Goal: Transaction & Acquisition: Purchase product/service

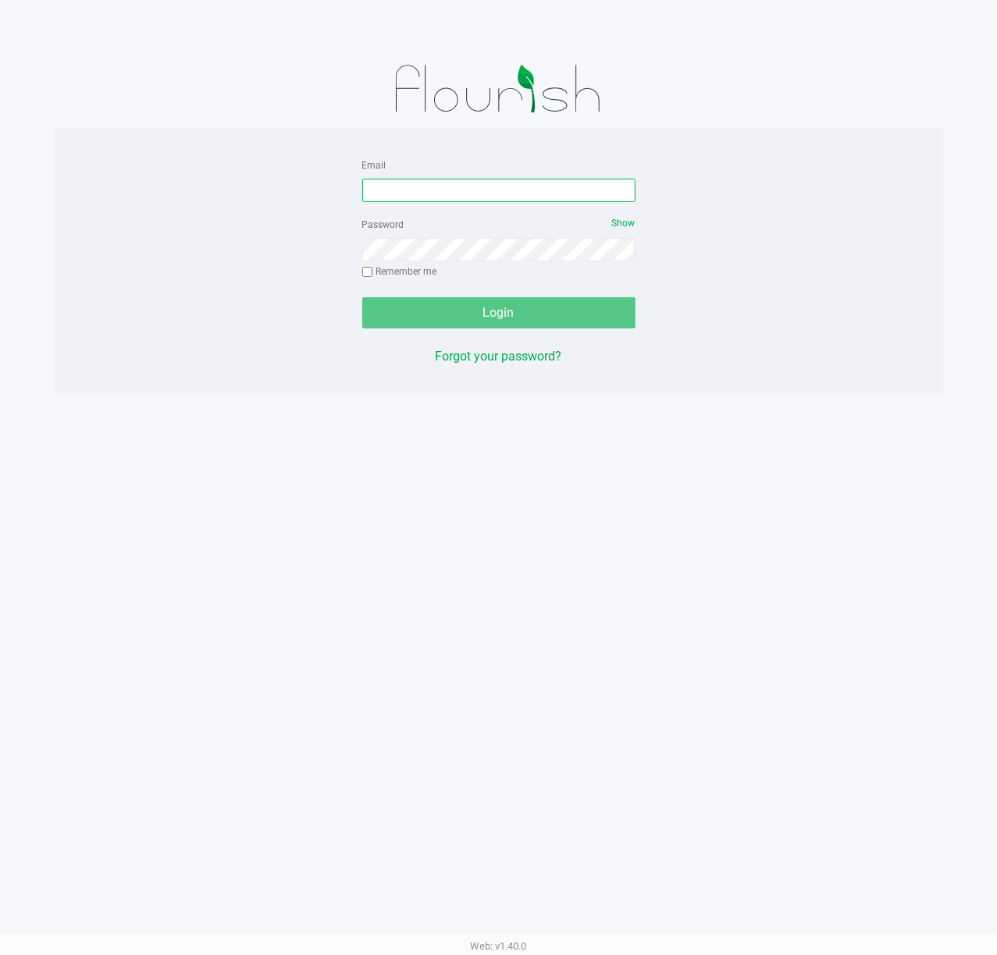
click at [535, 184] on input "Email" at bounding box center [498, 190] width 273 height 23
type input "[EMAIL_ADDRESS][DOMAIN_NAME]"
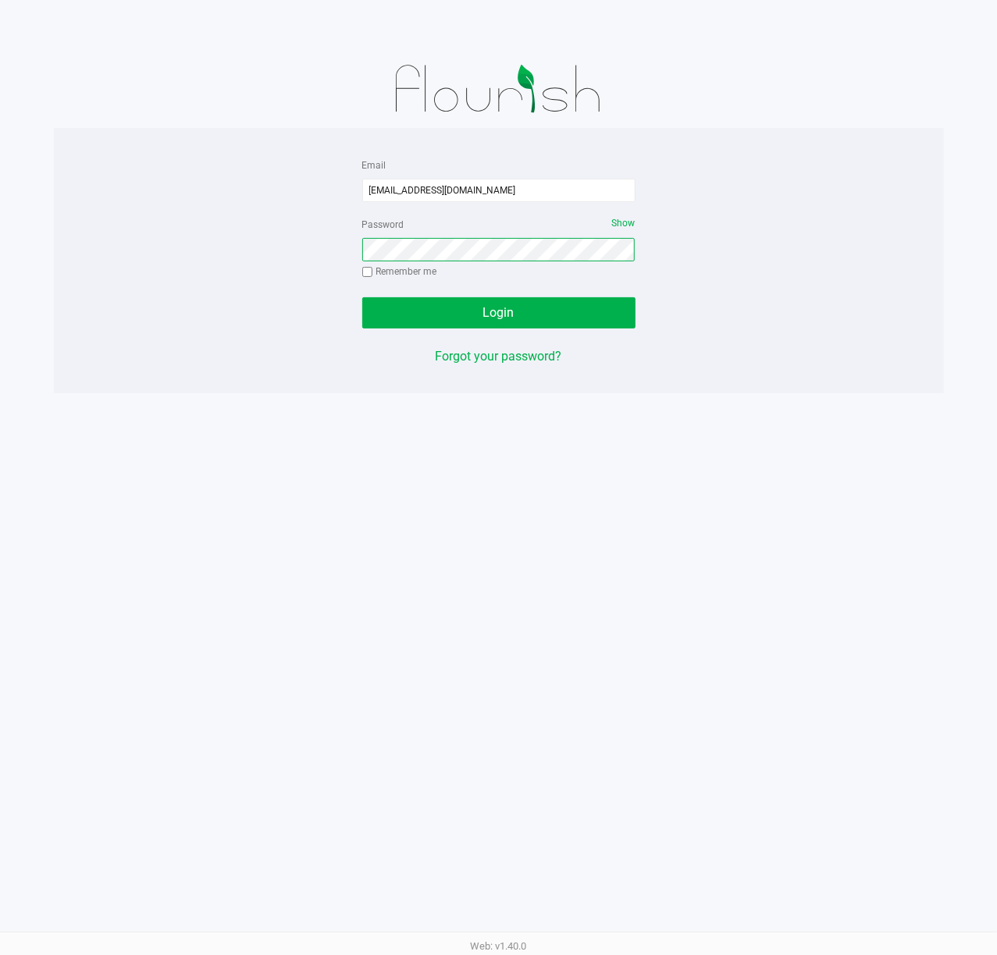
click at [362, 297] on button "Login" at bounding box center [498, 312] width 273 height 31
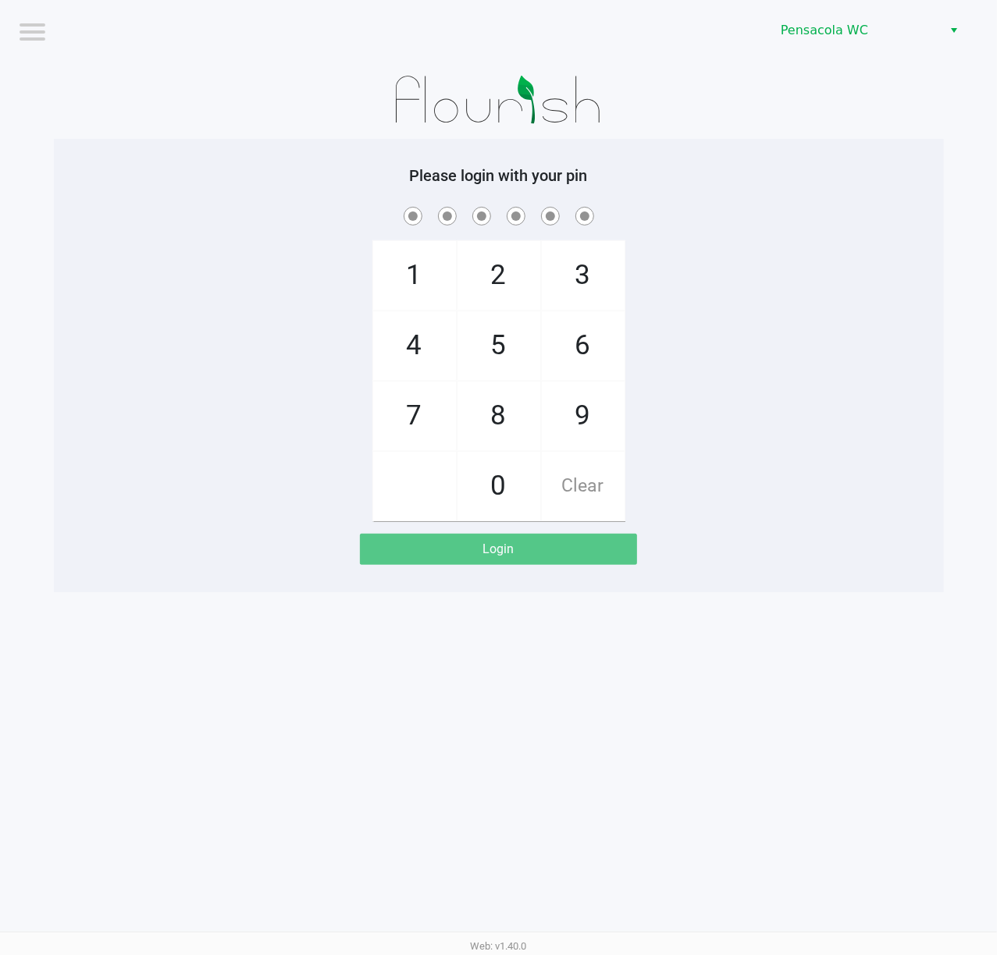
click at [663, 208] on span at bounding box center [499, 216] width 866 height 24
checkbox input "true"
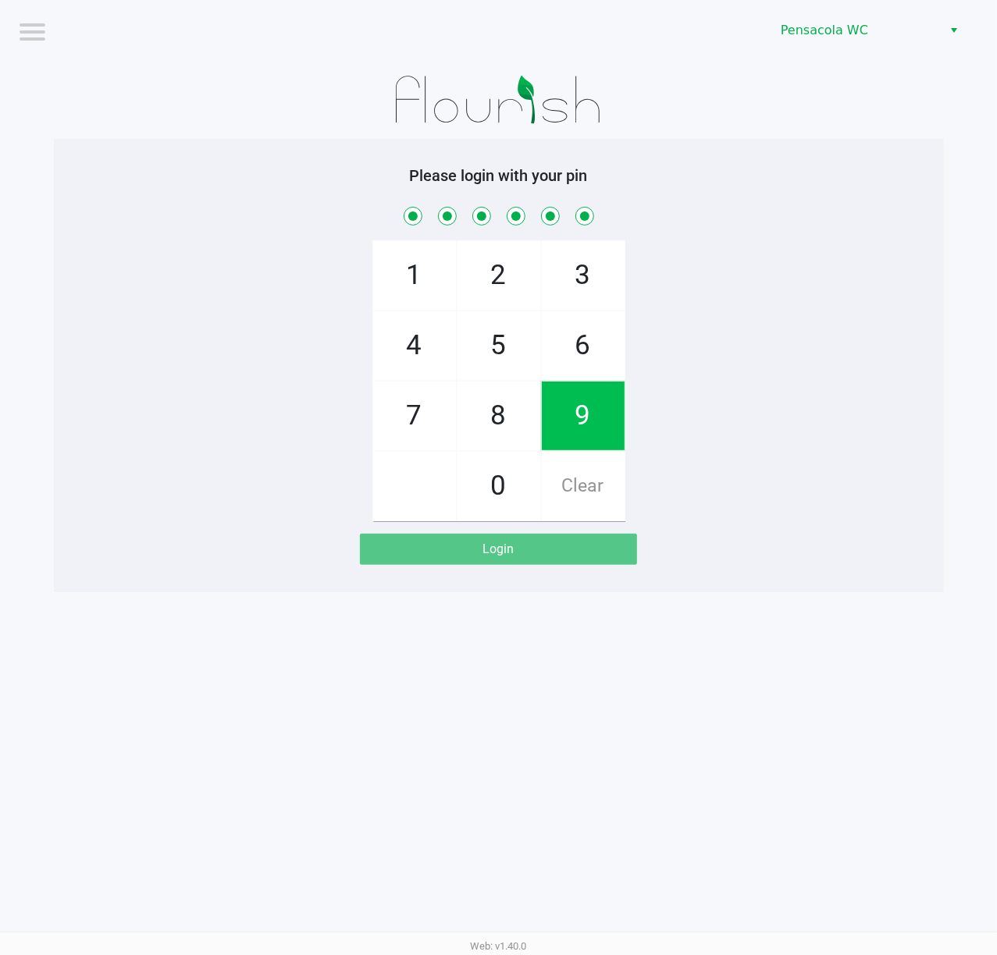
checkbox input "true"
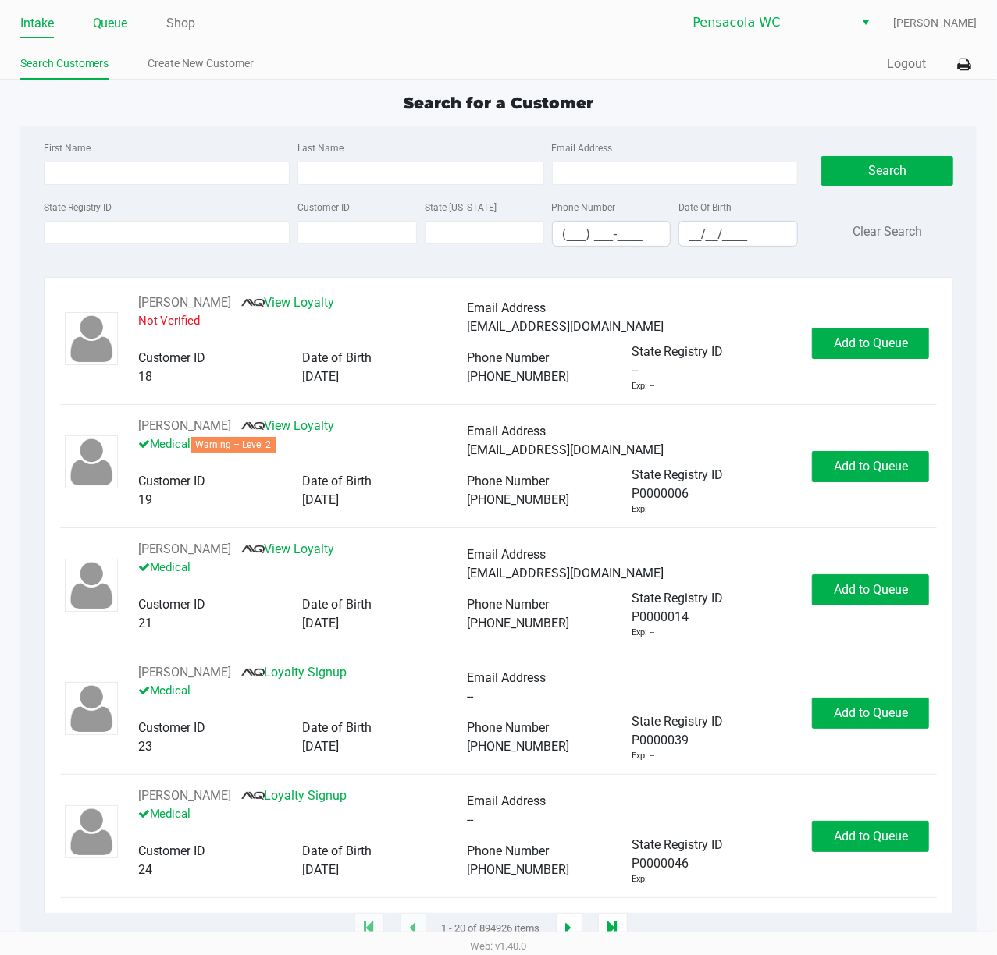
click at [123, 14] on link "Queue" at bounding box center [110, 23] width 35 height 22
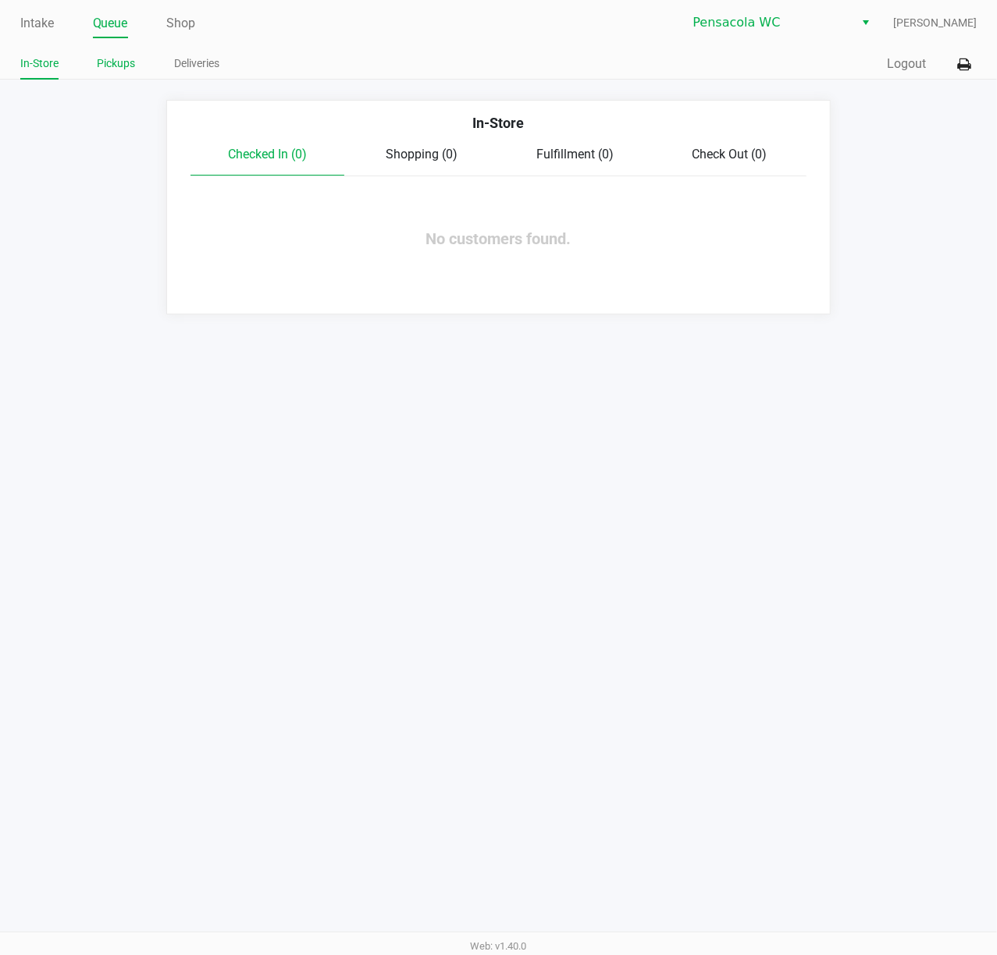
click at [116, 56] on link "Pickups" at bounding box center [117, 64] width 38 height 20
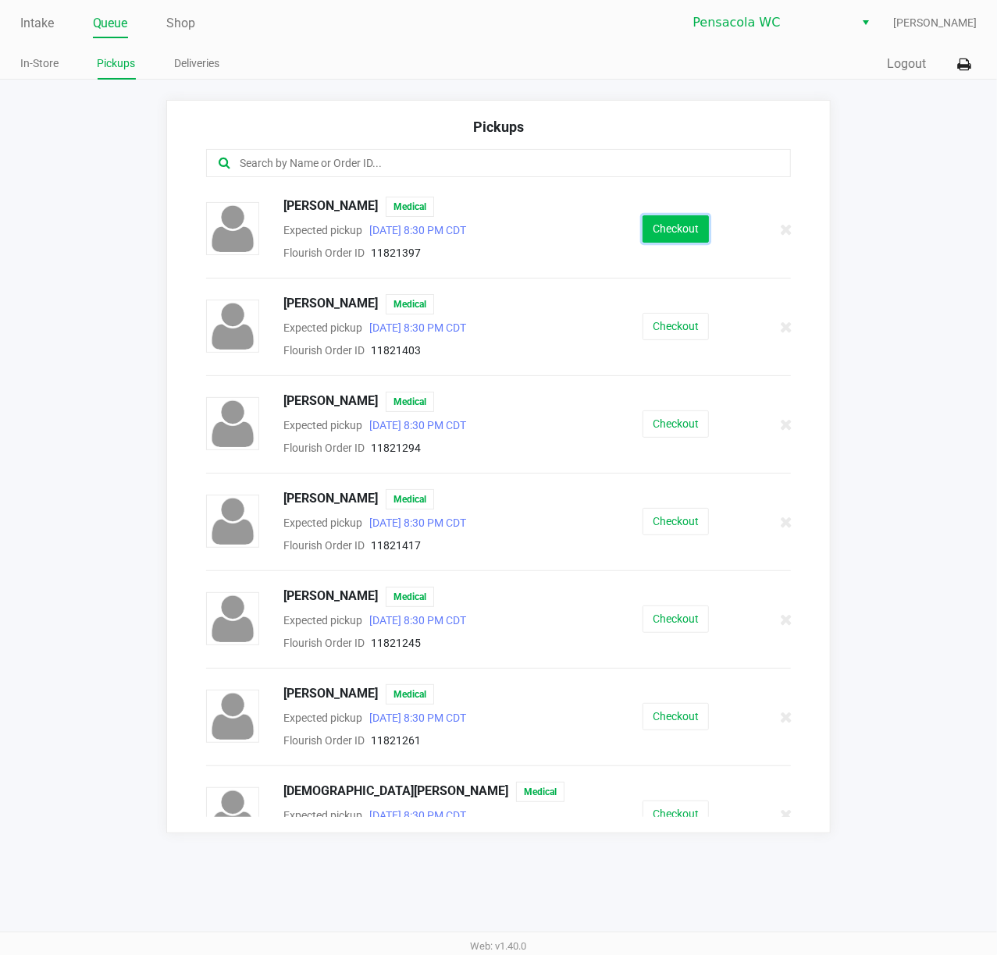
click at [693, 217] on button "Checkout" at bounding box center [675, 228] width 66 height 27
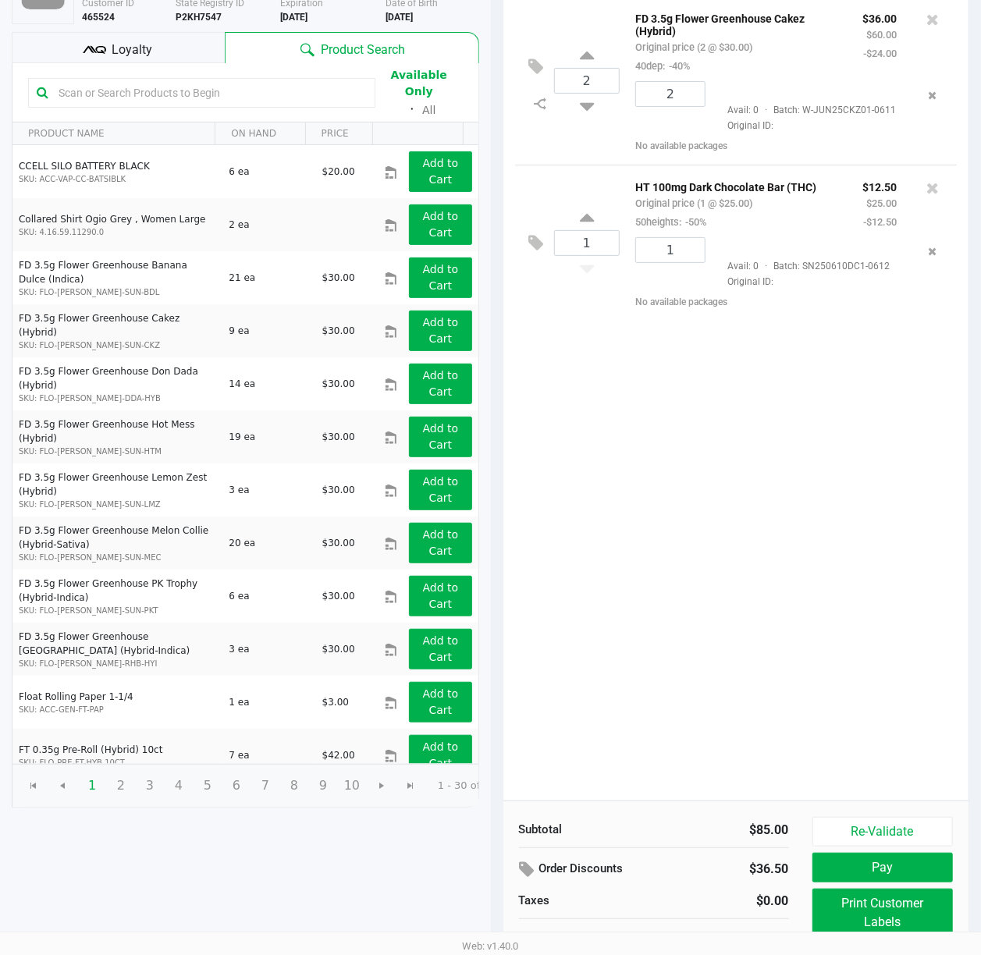
scroll to position [181, 0]
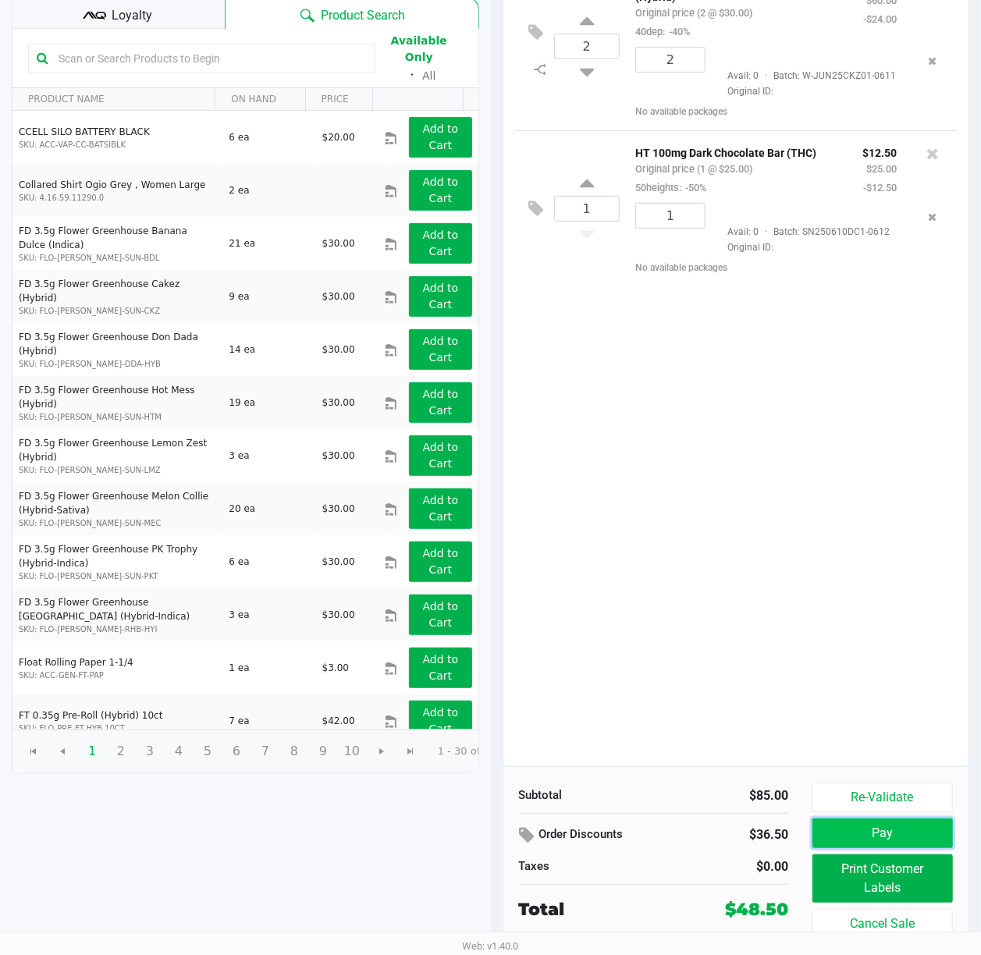
click at [823, 834] on button "Pay" at bounding box center [882, 834] width 141 height 30
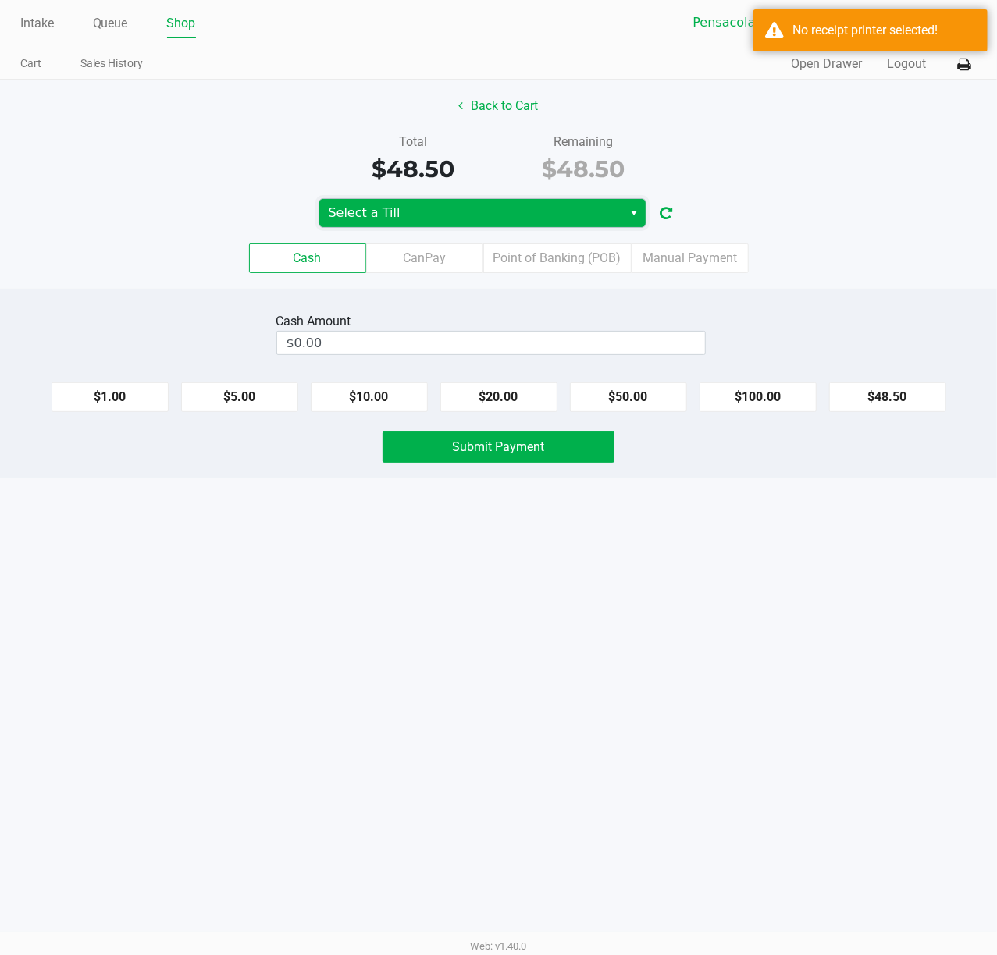
click at [500, 222] on span "Select a Till" at bounding box center [471, 213] width 285 height 19
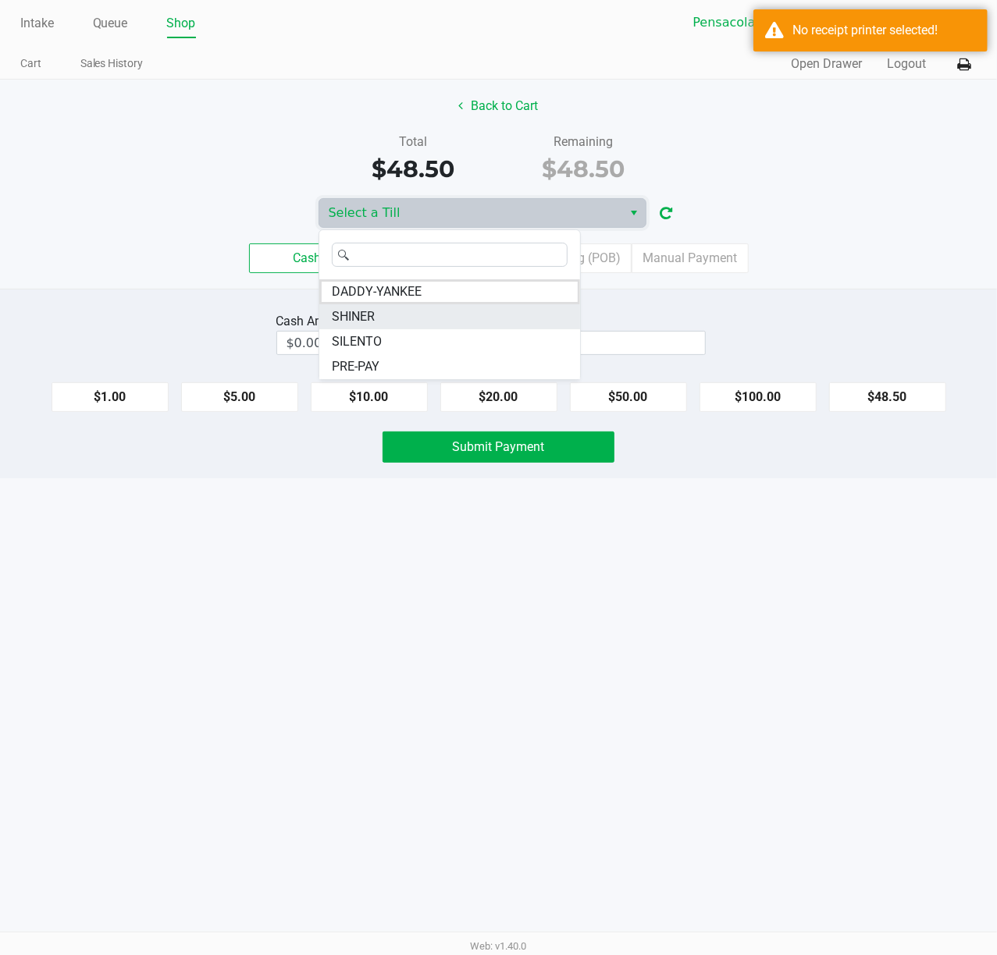
click at [444, 314] on li "SHINER" at bounding box center [449, 316] width 261 height 25
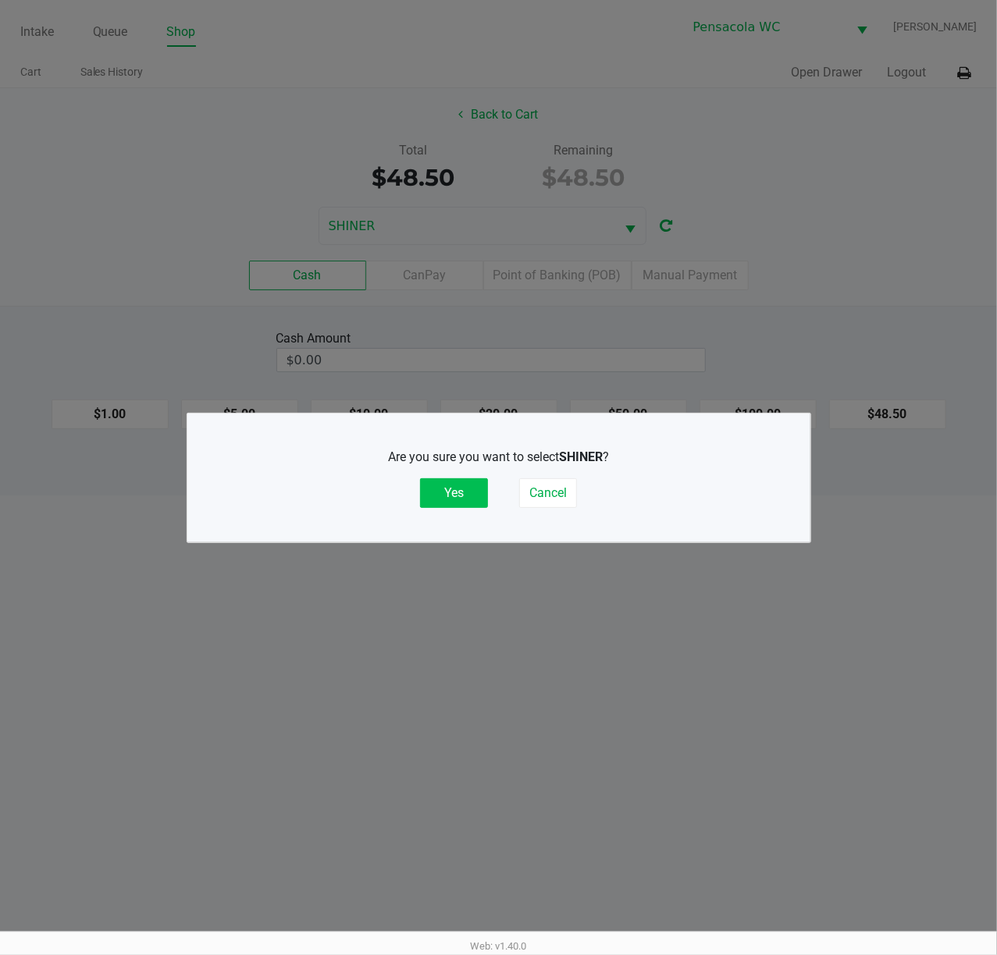
click at [453, 498] on button "Yes" at bounding box center [454, 493] width 68 height 30
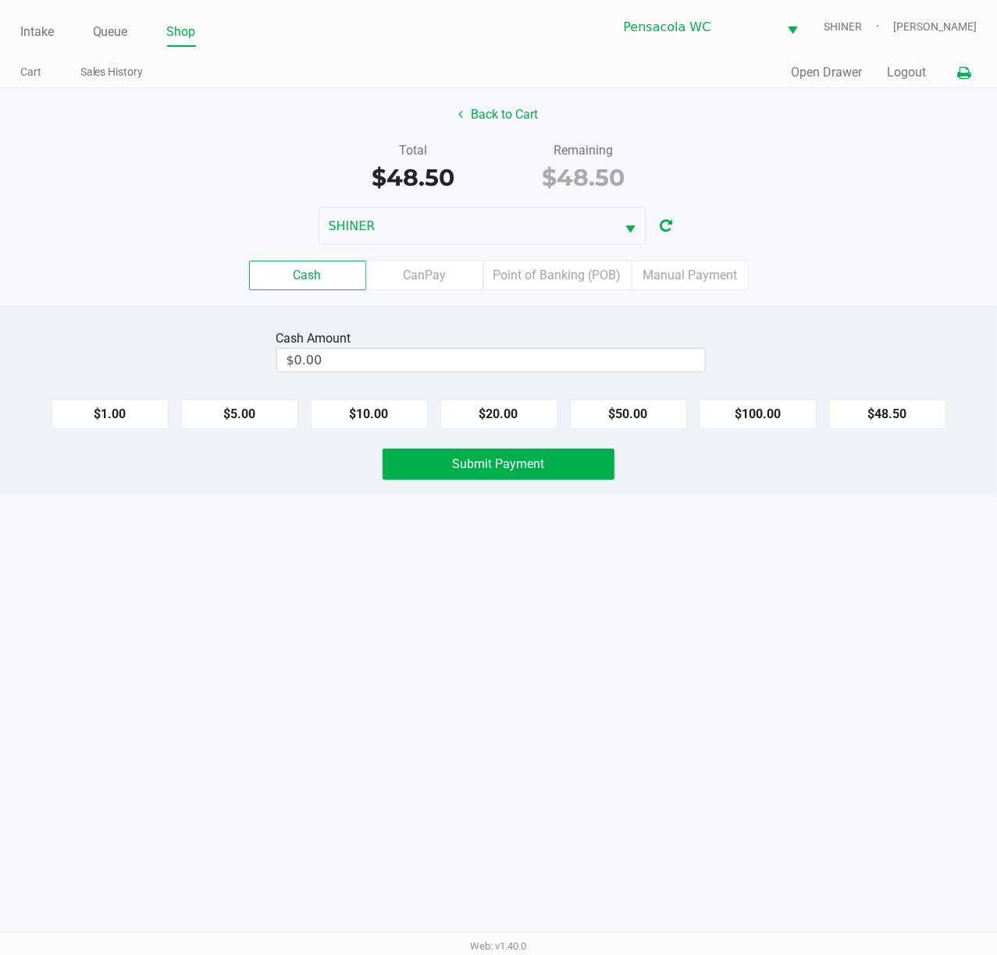
click at [960, 81] on button at bounding box center [964, 73] width 26 height 29
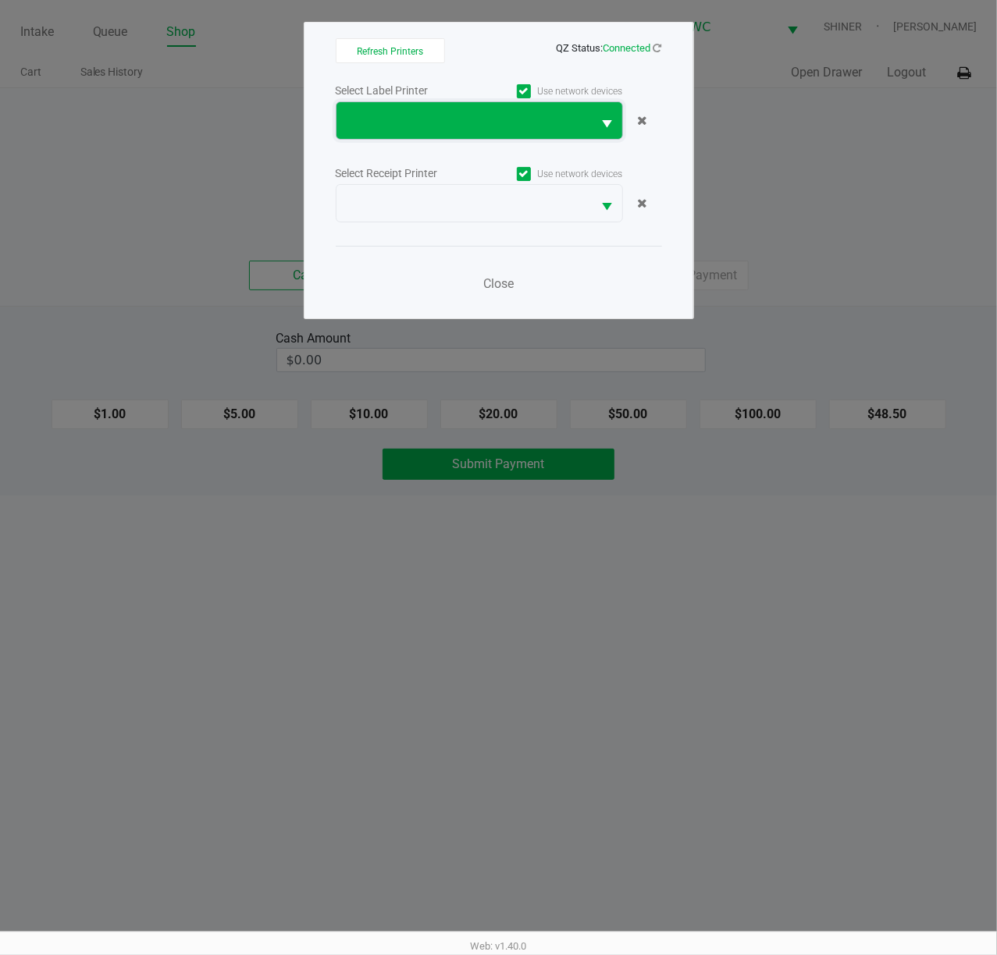
click at [579, 112] on span at bounding box center [464, 121] width 237 height 19
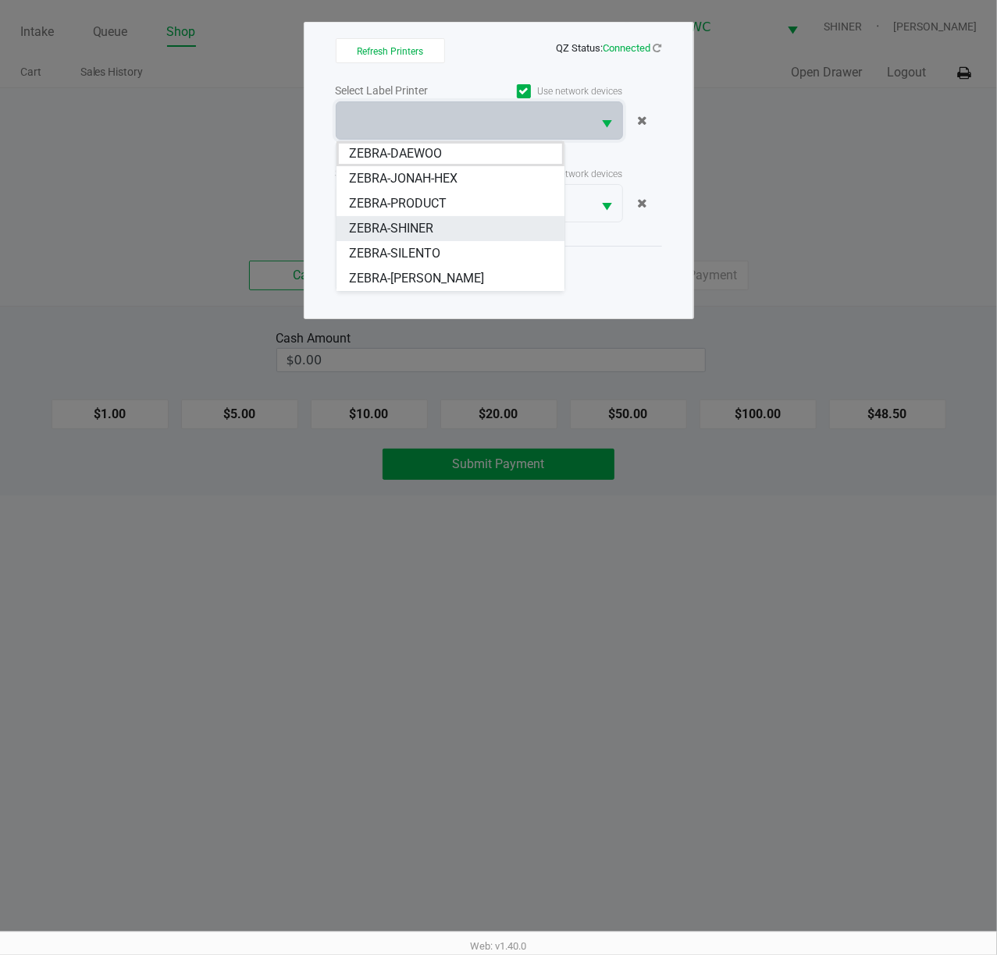
click at [475, 232] on li "ZEBRA-SHINER" at bounding box center [450, 228] width 228 height 25
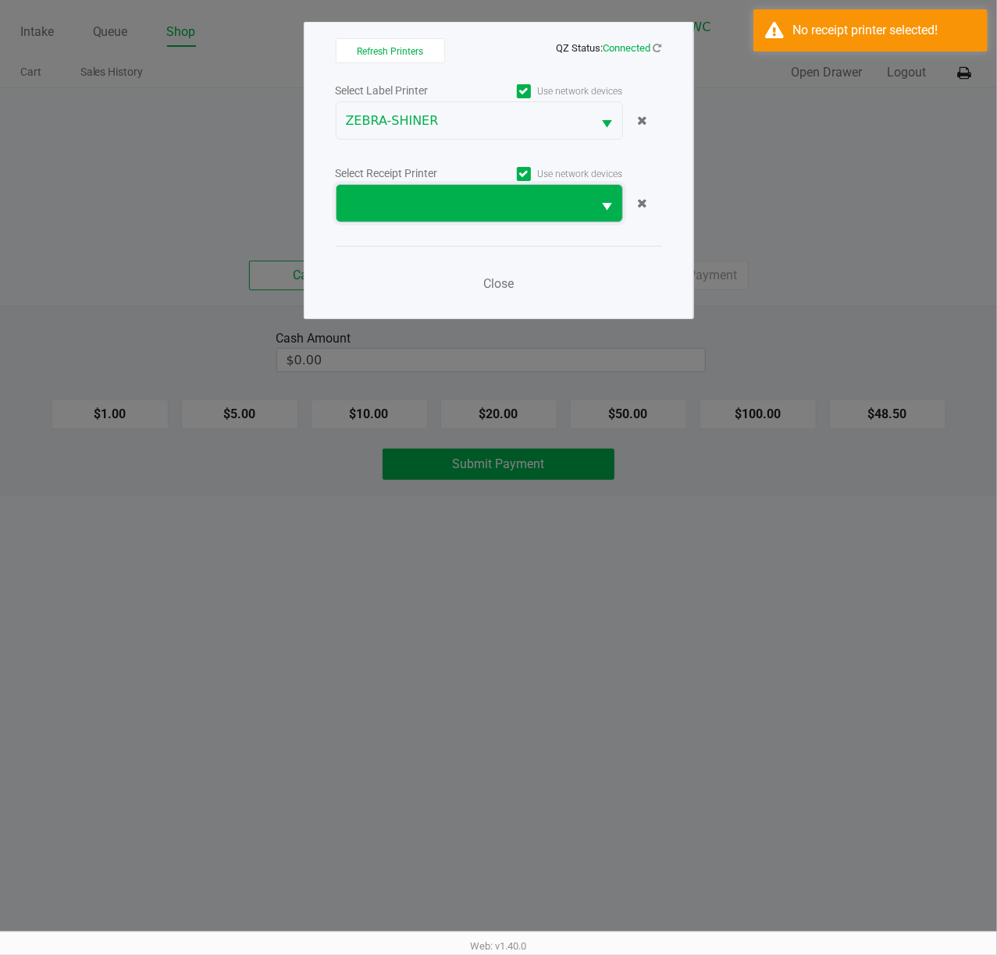
click at [484, 204] on span at bounding box center [464, 203] width 237 height 19
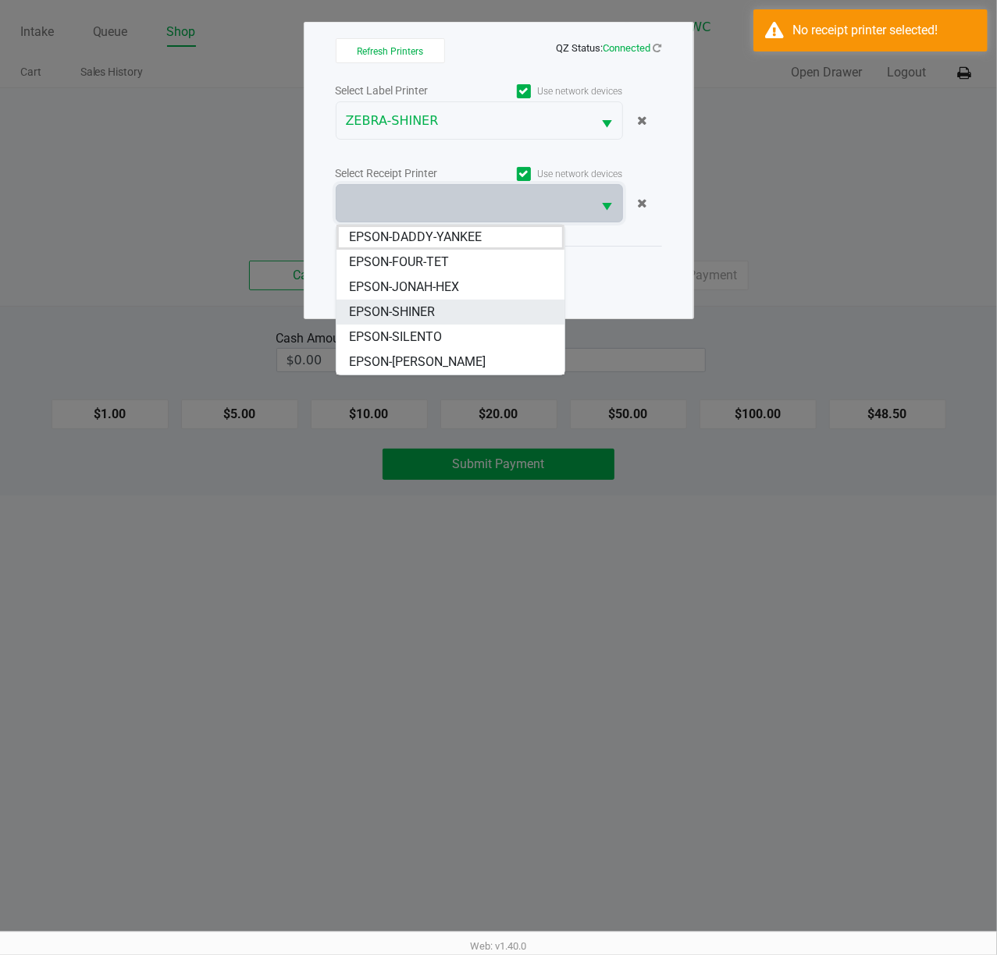
click at [425, 306] on span "EPSON-SHINER" at bounding box center [392, 312] width 86 height 19
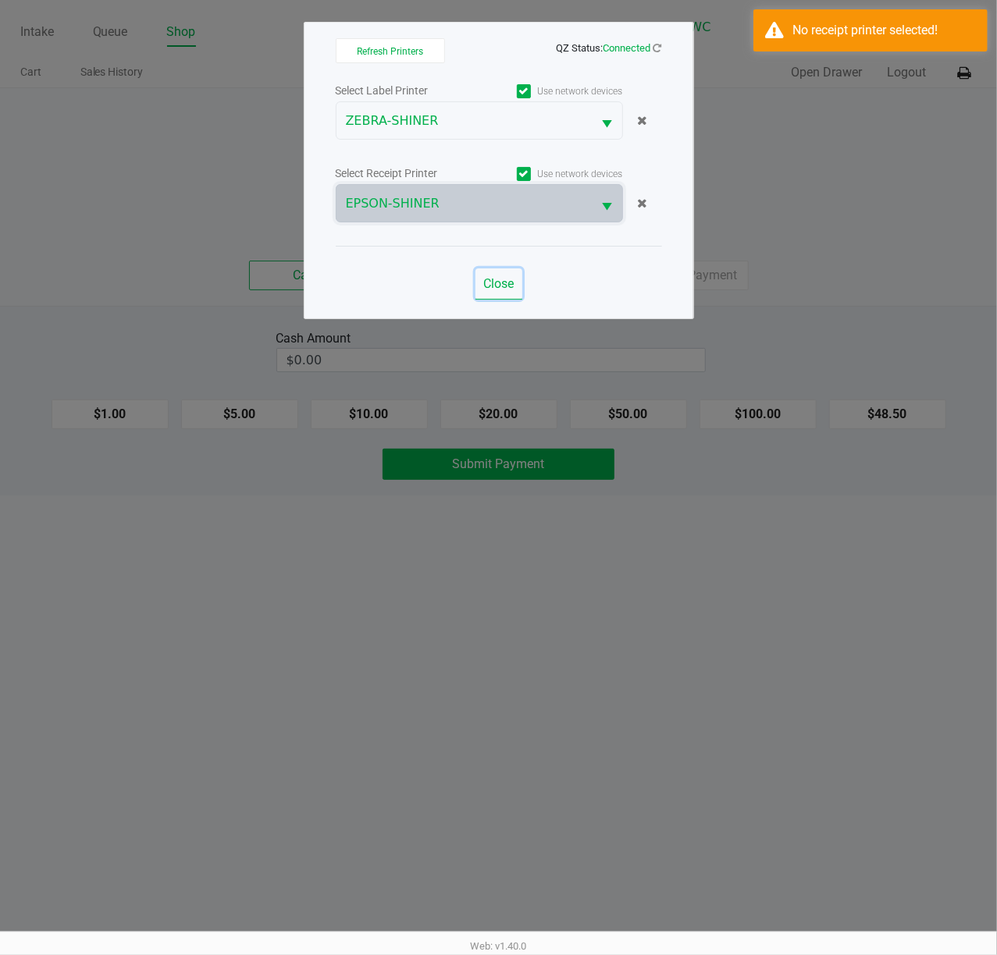
click at [501, 287] on span "Close" at bounding box center [498, 283] width 30 height 15
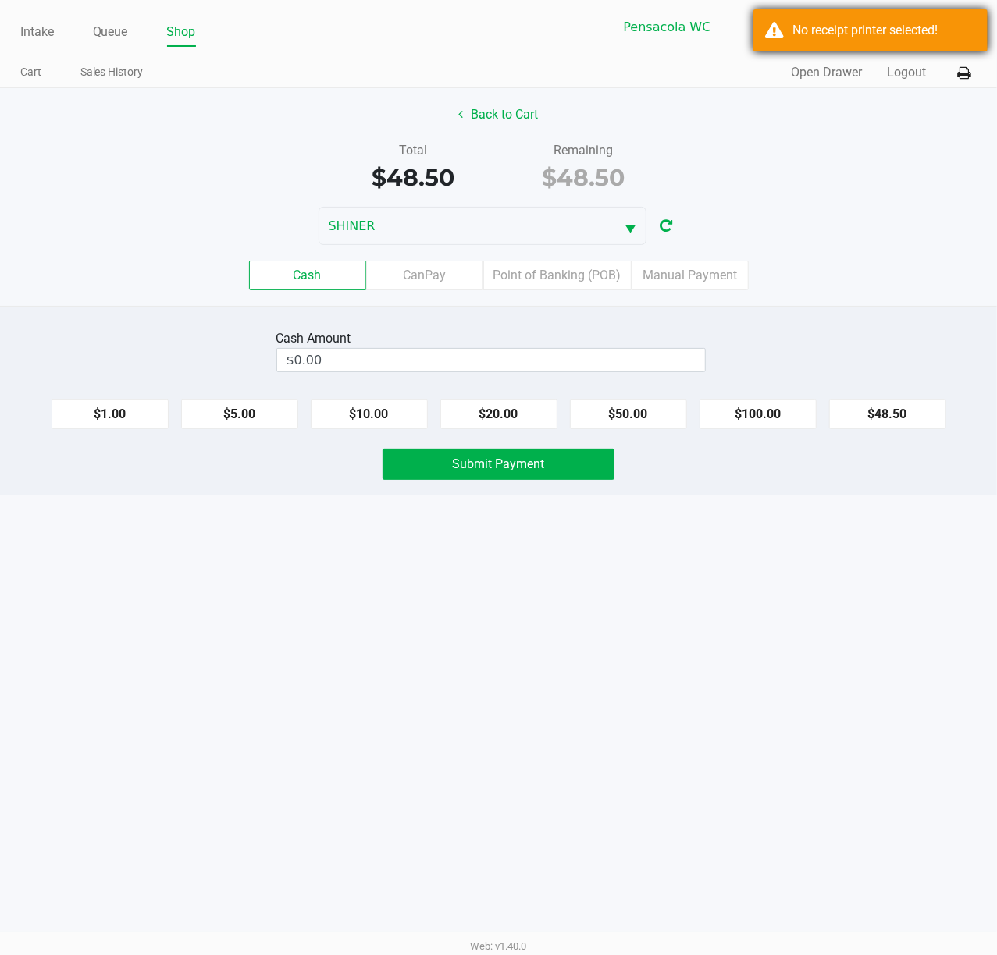
click at [760, 51] on div "No receipt printer selected!" at bounding box center [870, 30] width 234 height 42
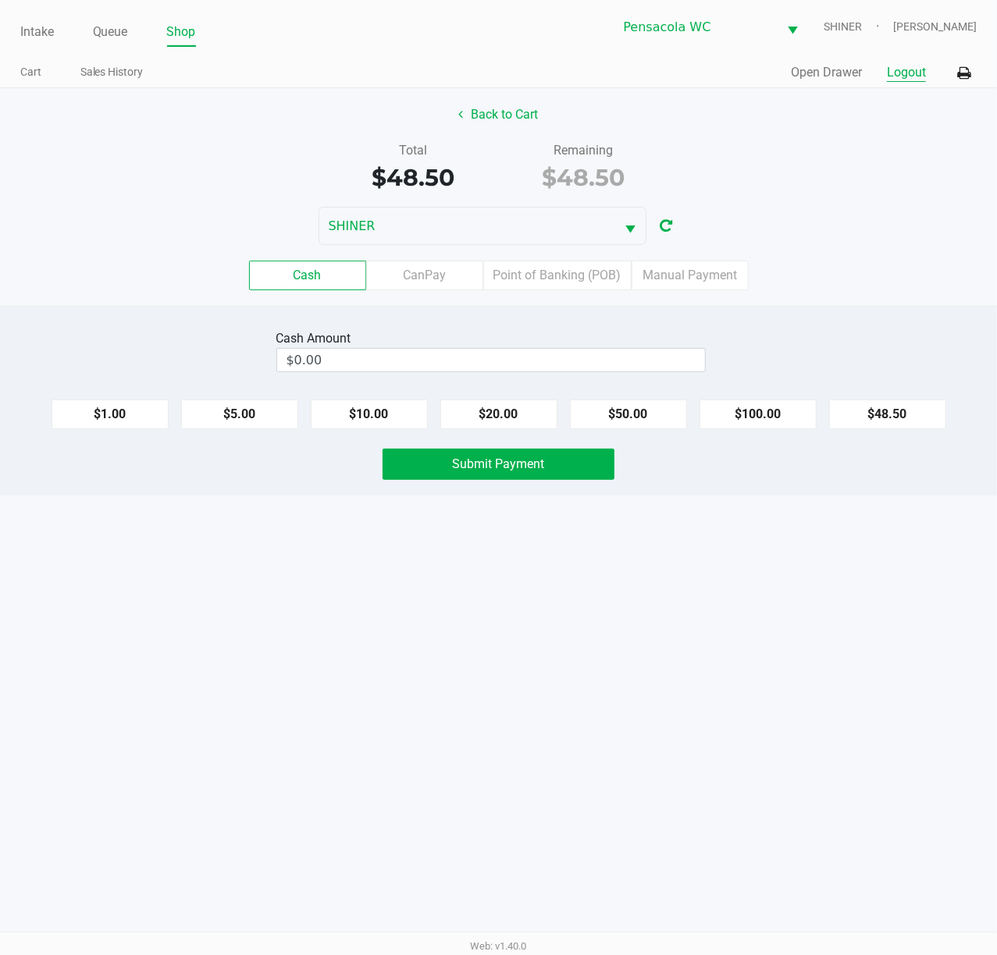
click at [897, 73] on button "Logout" at bounding box center [906, 72] width 39 height 19
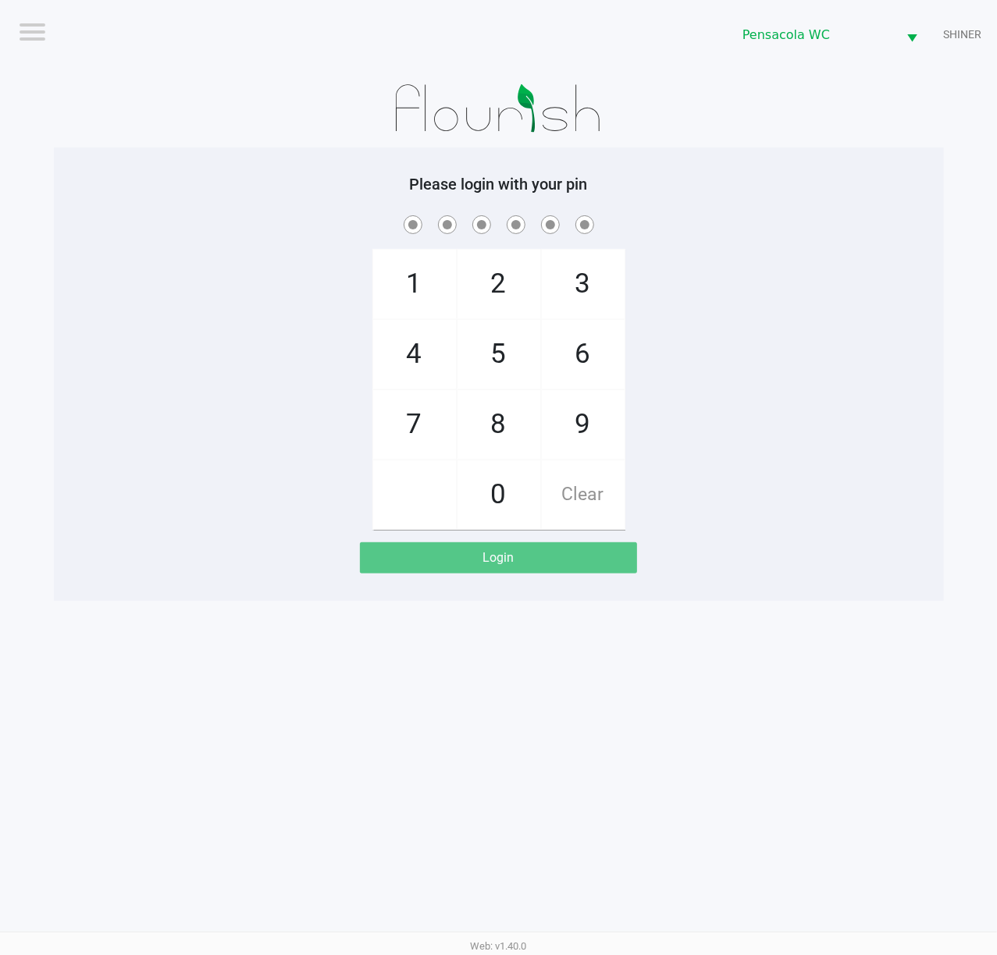
click at [844, 217] on span at bounding box center [499, 224] width 866 height 24
click at [727, 497] on div "1 4 7 2 5 8 0 3 6 9 Clear" at bounding box center [499, 371] width 890 height 318
checkbox input "true"
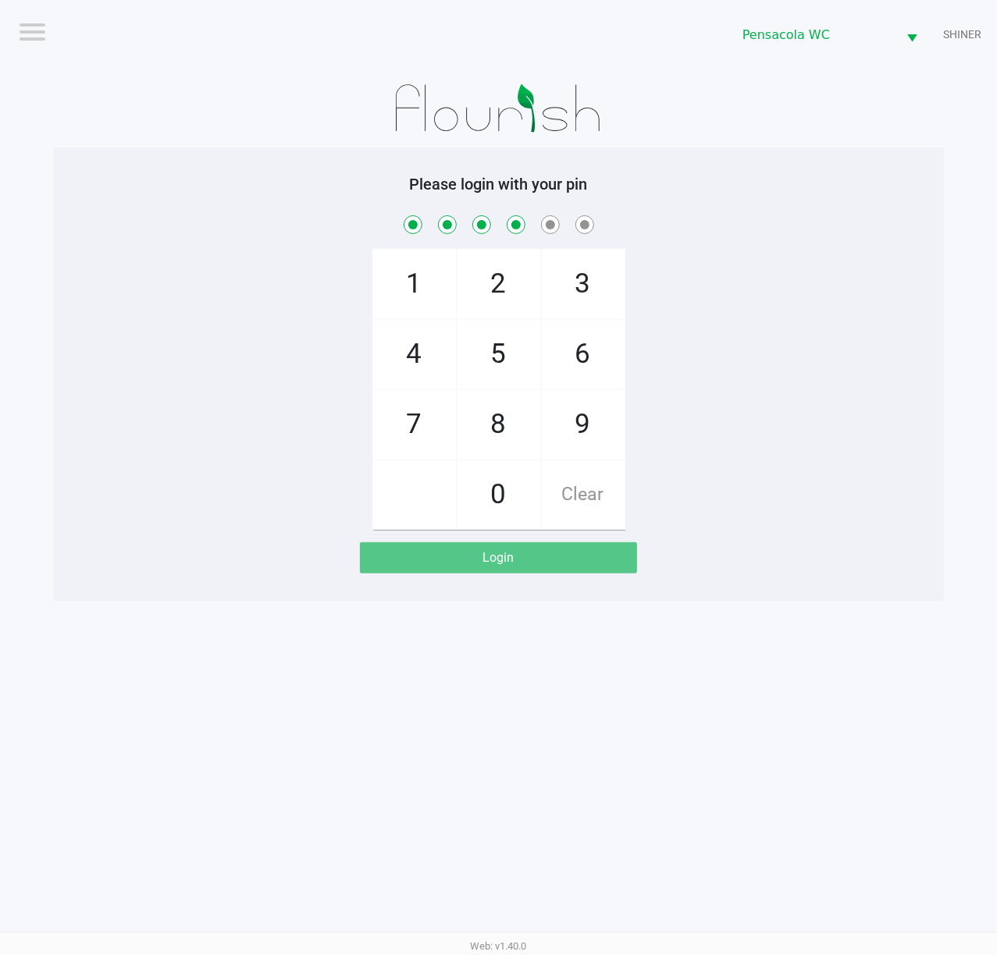
checkbox input "true"
